Goal: Transaction & Acquisition: Purchase product/service

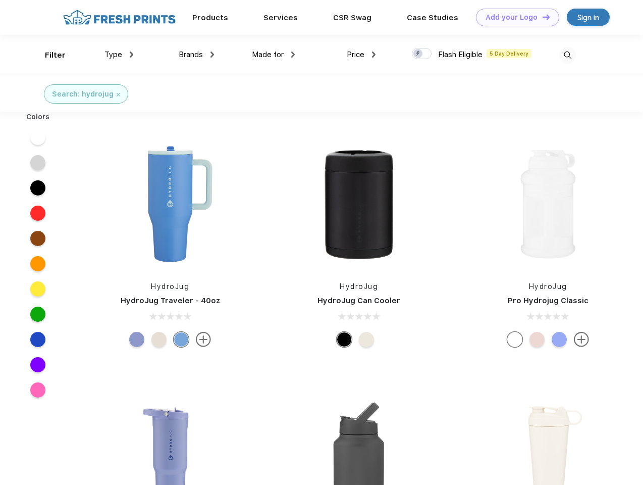
scroll to position [1, 0]
click at [514, 17] on link "Add your Logo Design Tool" at bounding box center [517, 18] width 83 height 18
click at [0, 0] on div "Design Tool" at bounding box center [0, 0] width 0 height 0
click at [542, 17] on link "Add your Logo Design Tool" at bounding box center [517, 18] width 83 height 18
click at [48, 55] on div "Filter" at bounding box center [55, 55] width 21 height 12
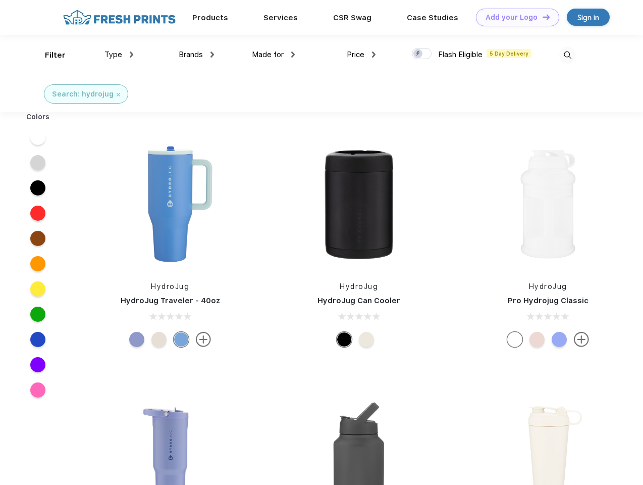
click at [119, 55] on span "Type" at bounding box center [114, 54] width 18 height 9
click at [196, 55] on span "Brands" at bounding box center [191, 54] width 24 height 9
click at [274, 55] on span "Made for" at bounding box center [268, 54] width 32 height 9
click at [362, 55] on span "Price" at bounding box center [356, 54] width 18 height 9
click at [422, 54] on div at bounding box center [422, 53] width 20 height 11
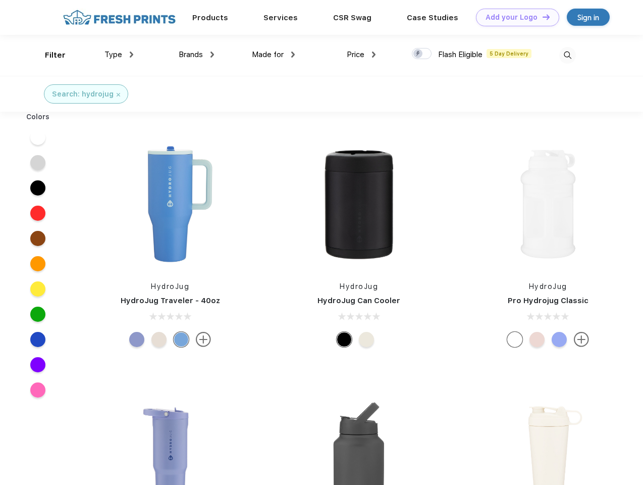
click at [419, 54] on input "checkbox" at bounding box center [415, 50] width 7 height 7
click at [568, 55] on img at bounding box center [568, 55] width 17 height 17
